Goal: Information Seeking & Learning: Understand process/instructions

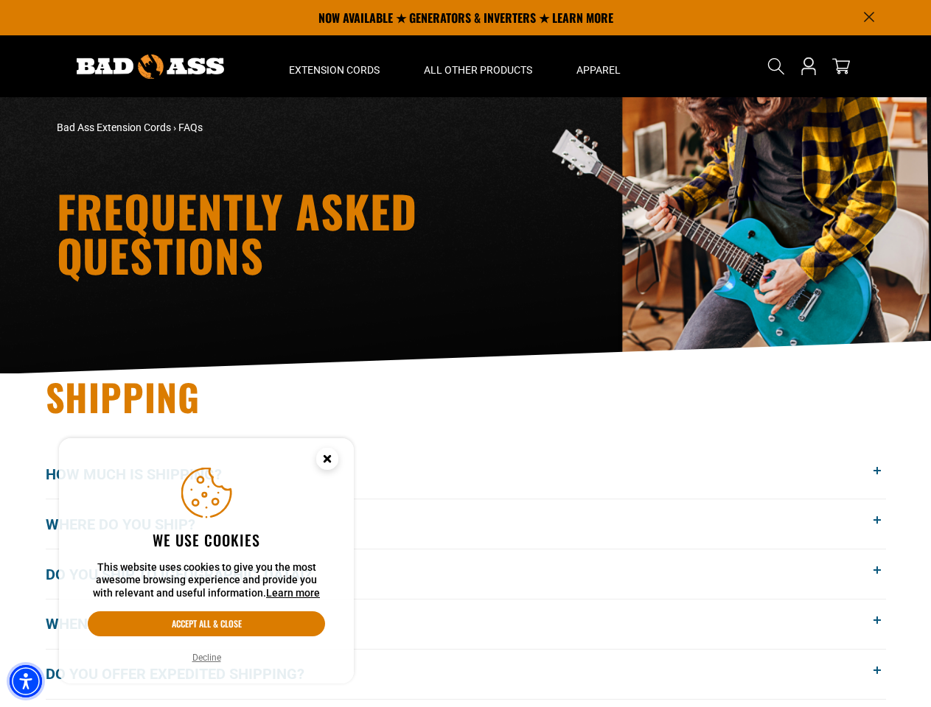
click at [26, 682] on img "Accessibility Menu" at bounding box center [26, 681] width 32 height 32
